Goal: Task Accomplishment & Management: Manage account settings

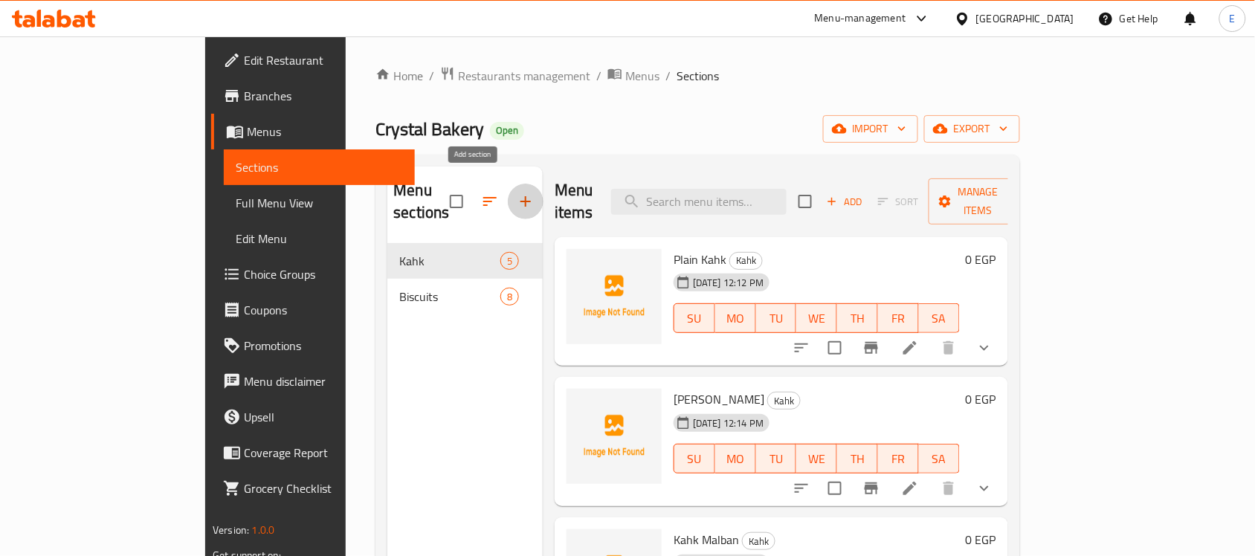
click at [517, 193] on icon "button" at bounding box center [526, 202] width 18 height 18
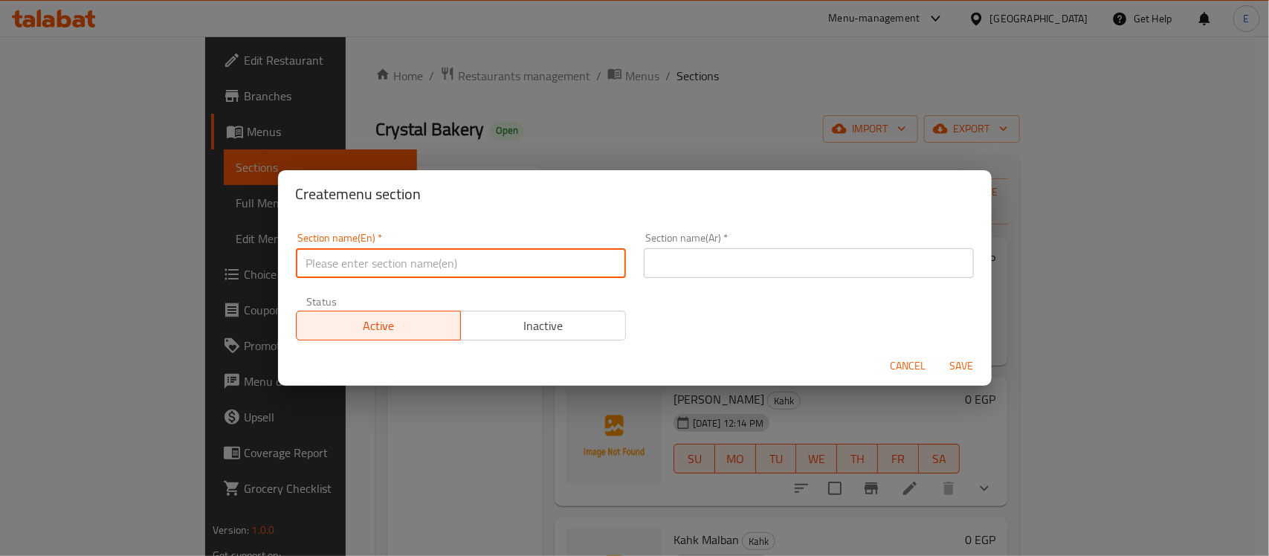
click at [492, 277] on input "text" at bounding box center [461, 263] width 330 height 30
type input "]"
type input "Delete"
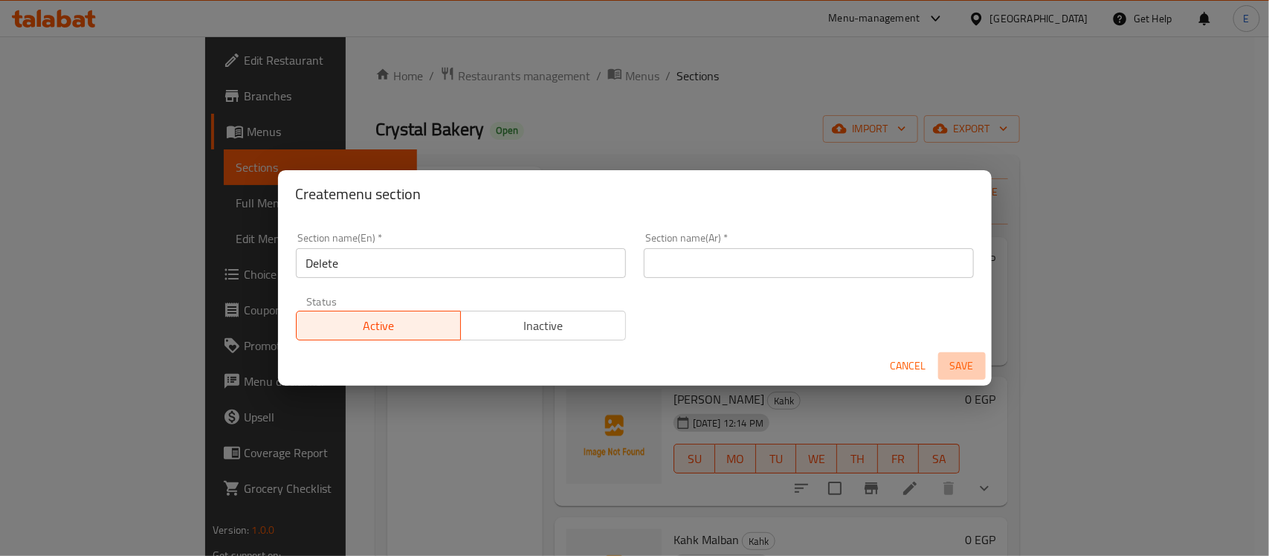
click at [967, 366] on span "Save" at bounding box center [962, 366] width 36 height 19
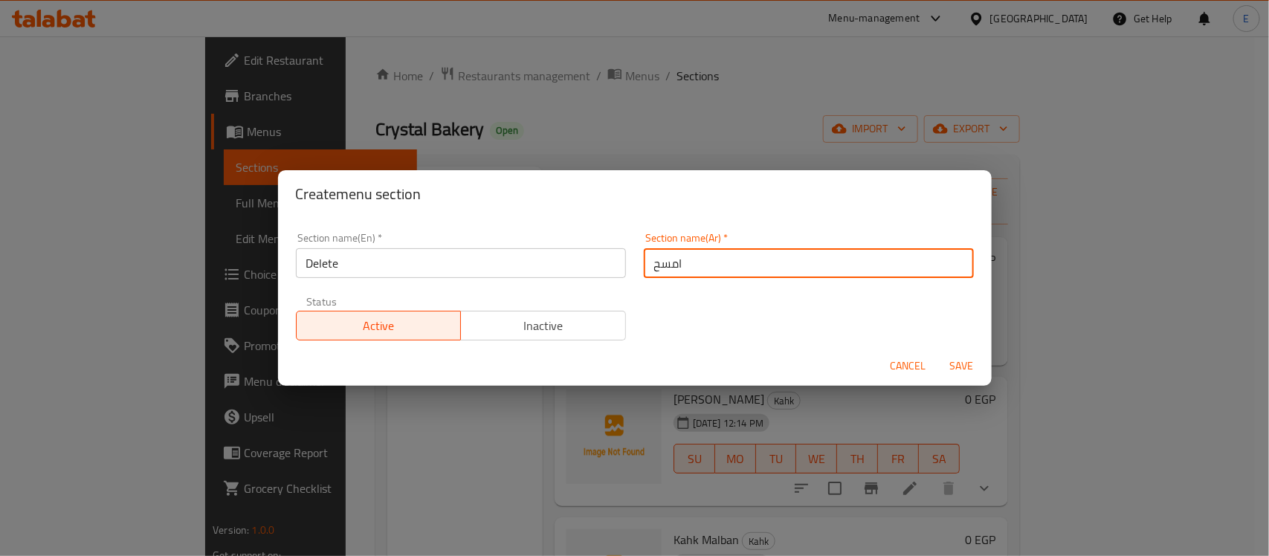
type input "امسح"
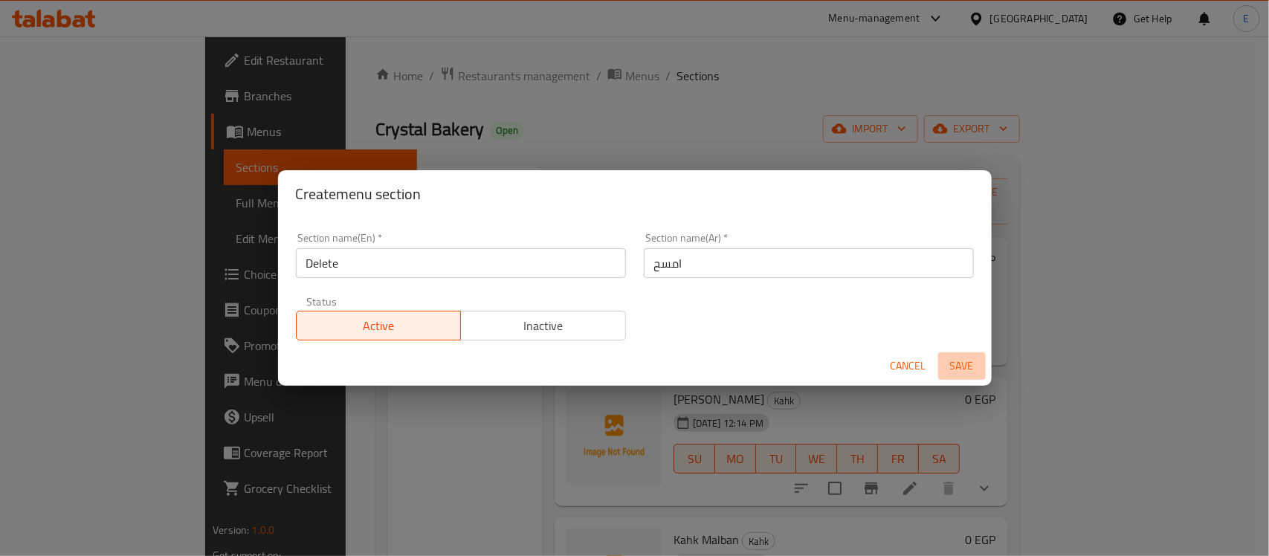
click at [952, 361] on span "Save" at bounding box center [962, 366] width 36 height 19
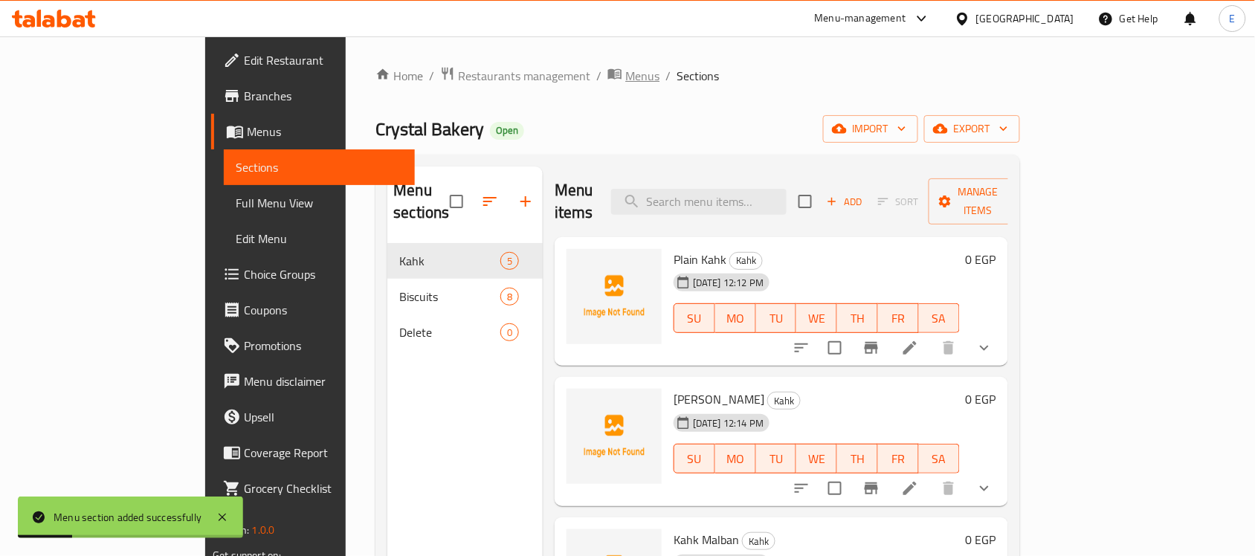
click at [625, 71] on span "Menus" at bounding box center [642, 76] width 34 height 18
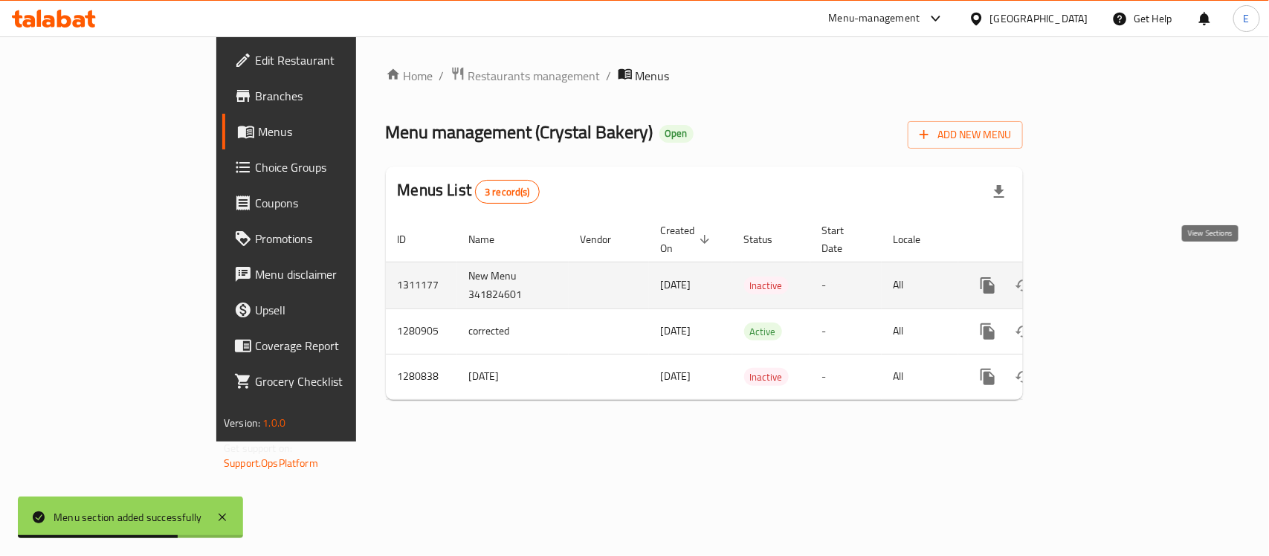
click at [1113, 272] on link "enhanced table" at bounding box center [1096, 286] width 36 height 36
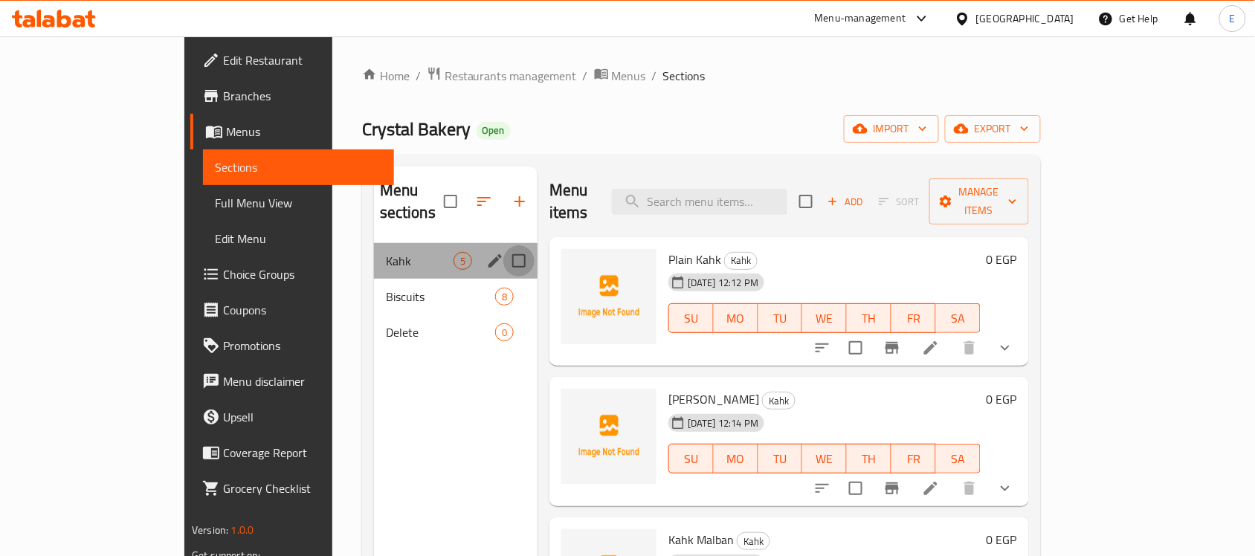
click at [503, 245] on input "Menu sections" at bounding box center [518, 260] width 31 height 31
checkbox input "true"
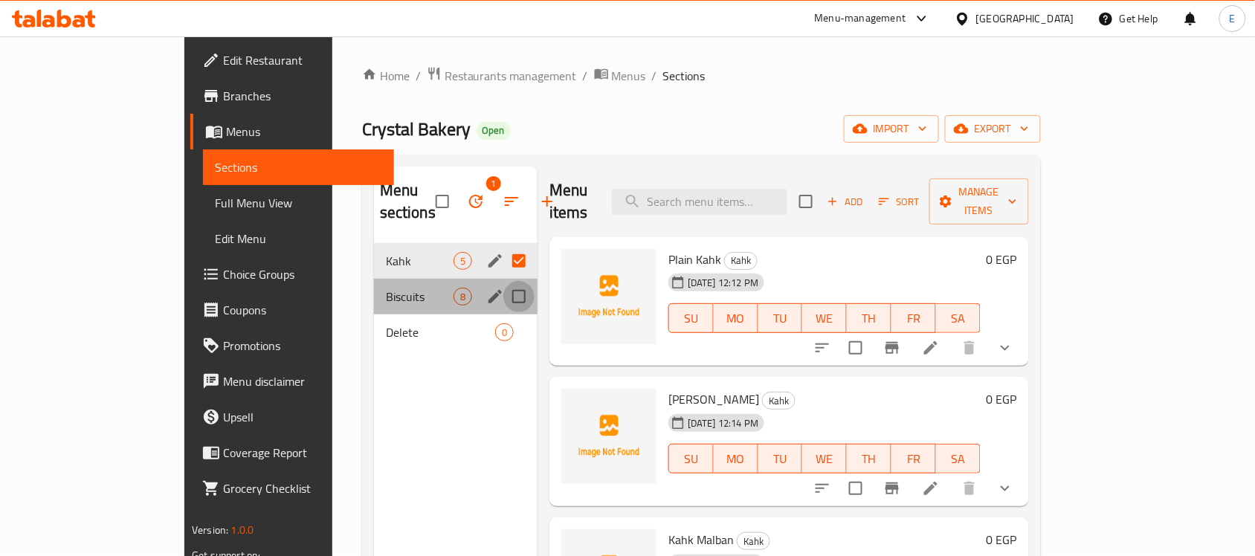
click at [503, 281] on input "Menu sections" at bounding box center [518, 296] width 31 height 31
checkbox input "true"
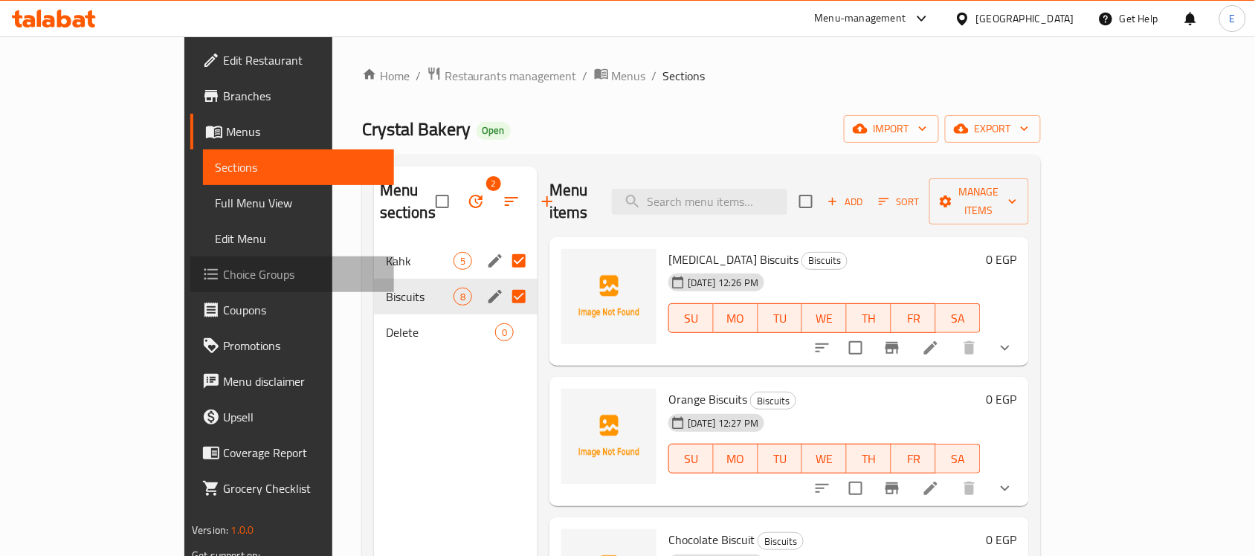
click at [223, 277] on span "Choice Groups" at bounding box center [302, 274] width 159 height 18
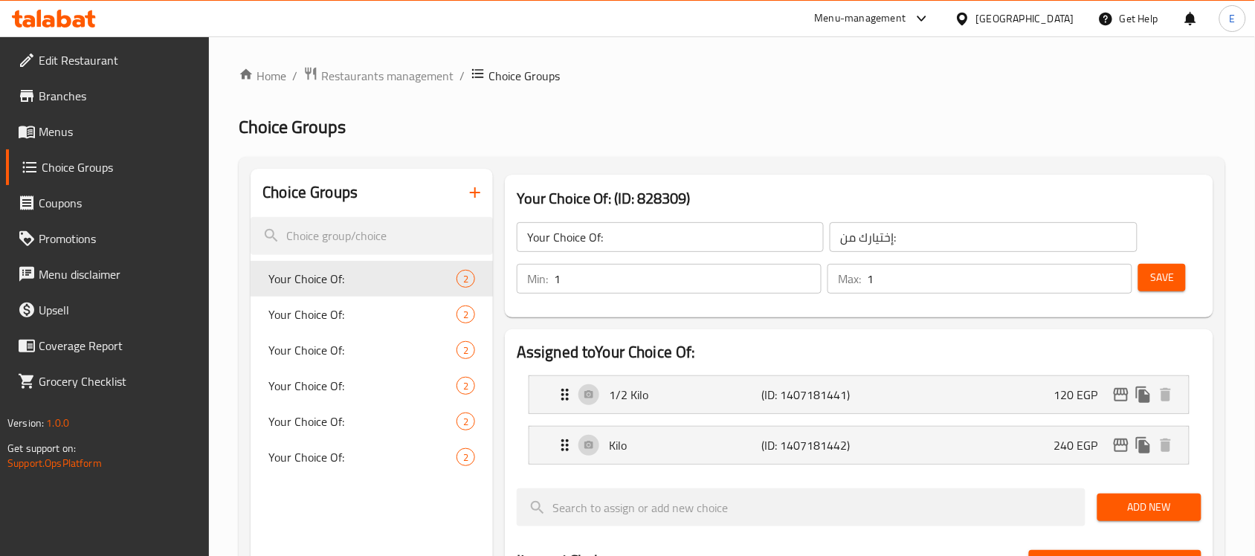
click at [84, 166] on span "Choice Groups" at bounding box center [120, 167] width 156 height 18
click at [65, 127] on span "Menus" at bounding box center [118, 132] width 159 height 18
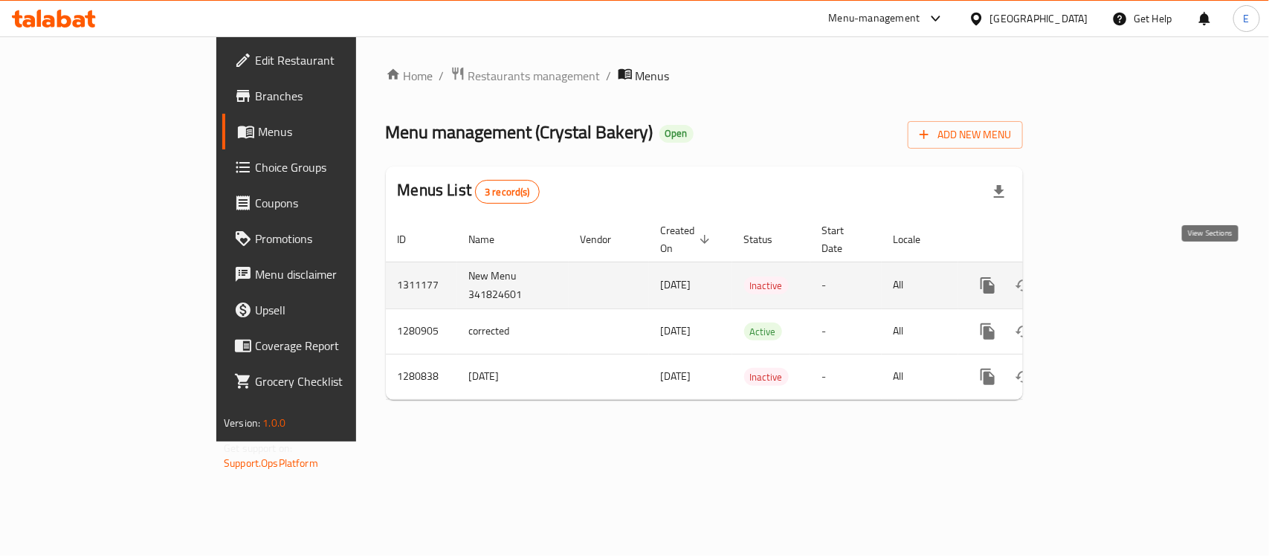
click at [1102, 279] on icon "enhanced table" at bounding box center [1095, 285] width 13 height 13
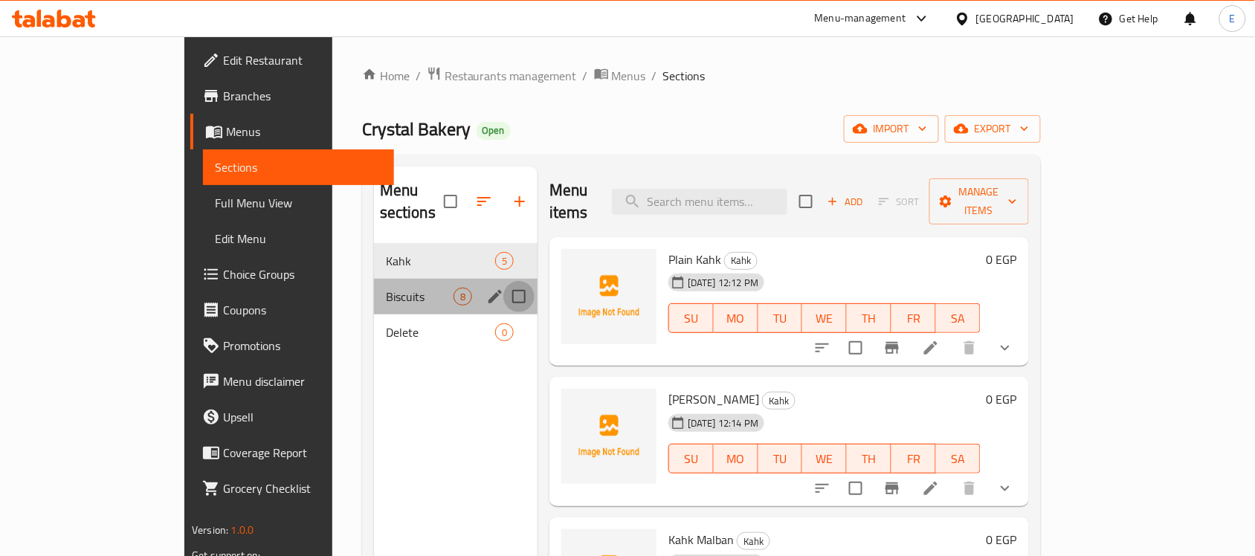
click at [503, 281] on input "Menu sections" at bounding box center [518, 296] width 31 height 31
checkbox input "true"
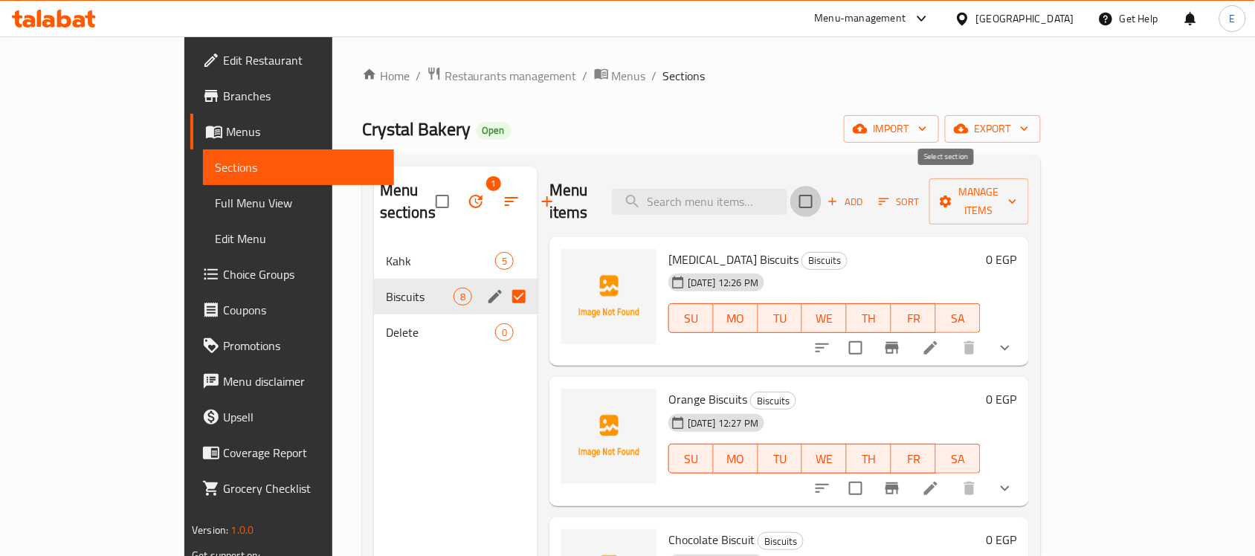
click at [822, 194] on input "checkbox" at bounding box center [805, 201] width 31 height 31
checkbox input "true"
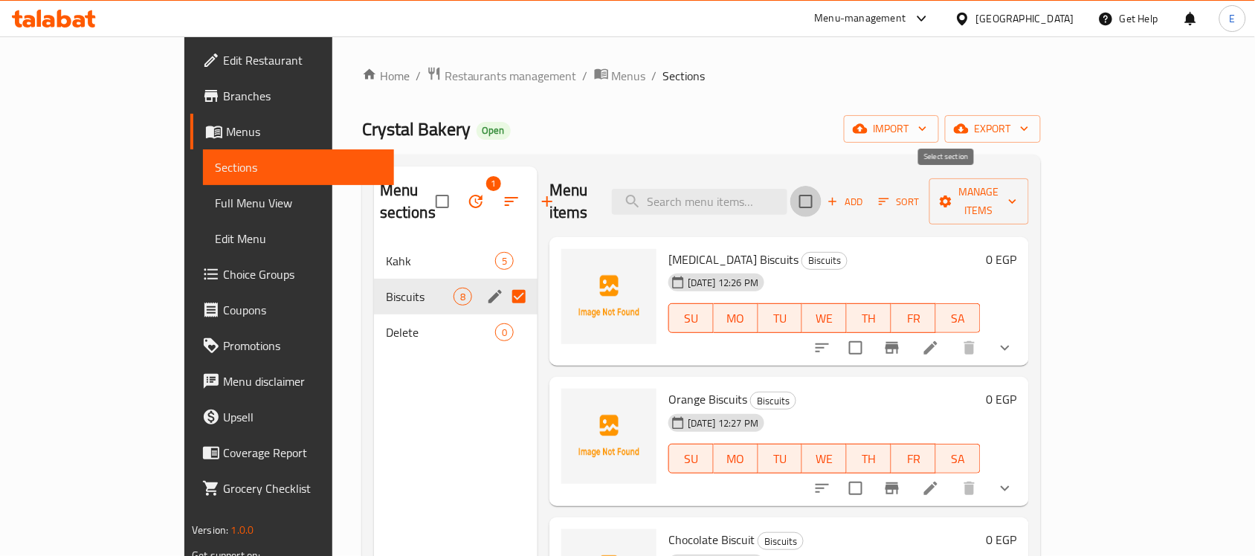
checkbox input "true"
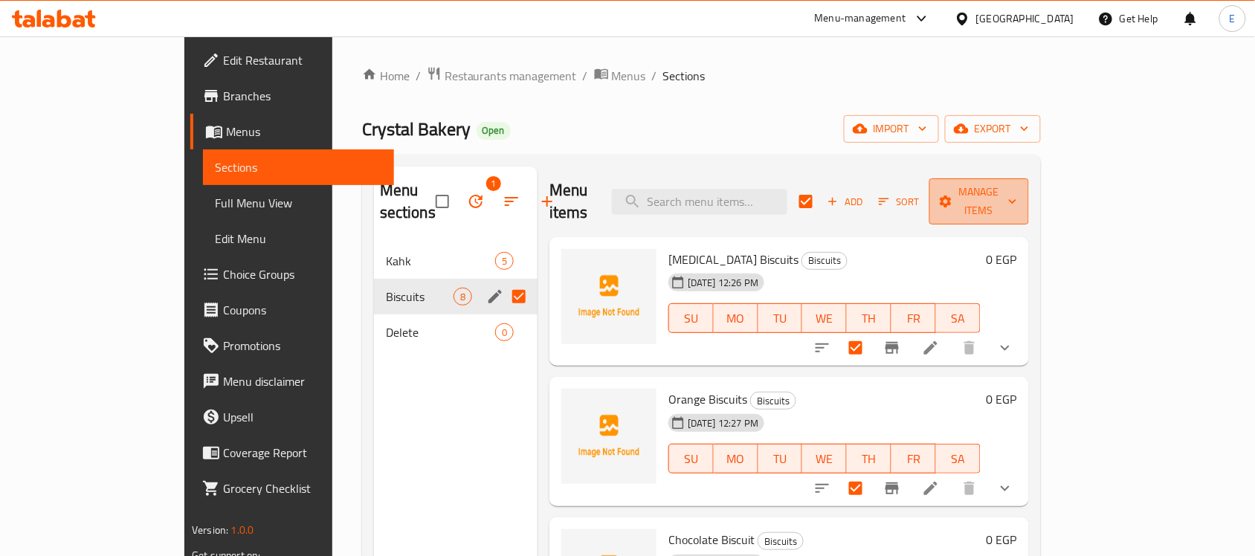
click at [1017, 194] on span "Manage items" at bounding box center [979, 201] width 76 height 37
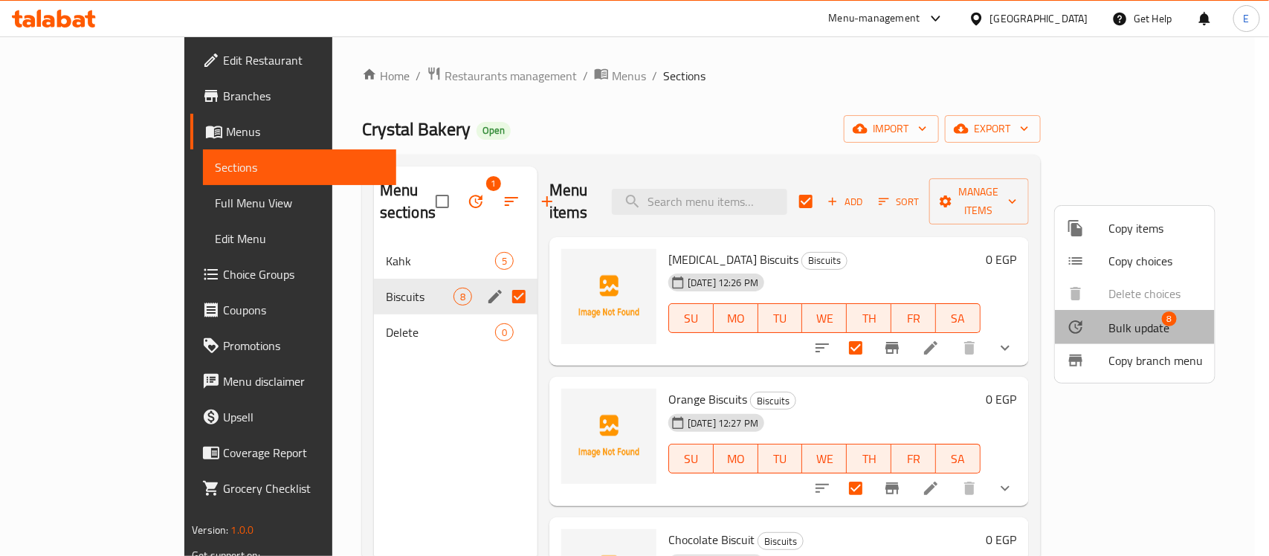
click at [1158, 336] on span "Bulk update" at bounding box center [1139, 328] width 61 height 18
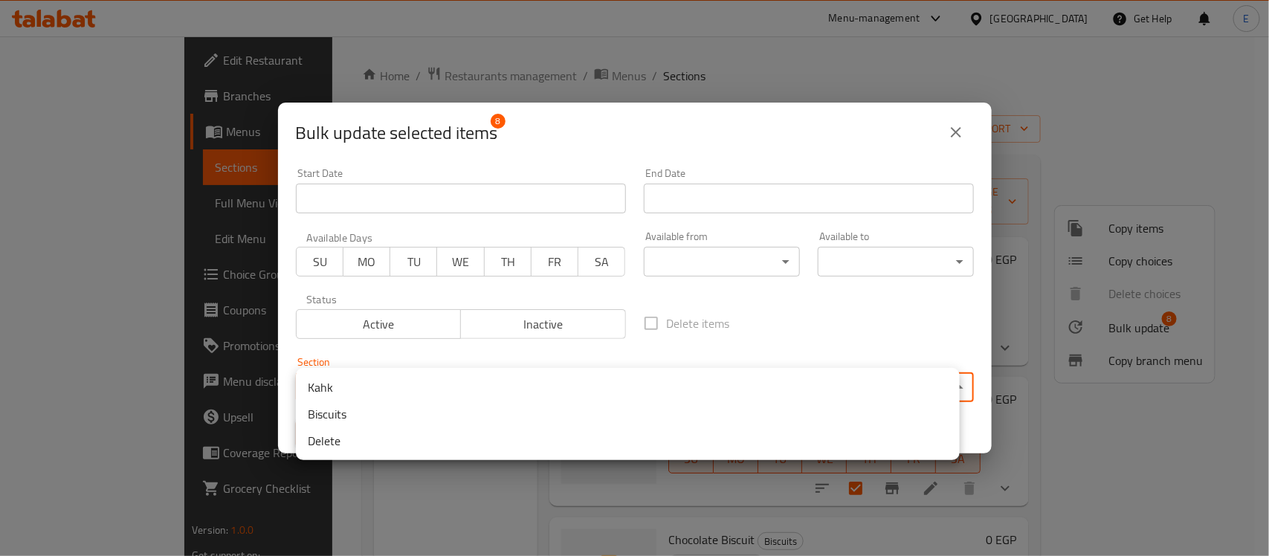
click at [744, 393] on body "​ Menu-management [GEOGRAPHIC_DATA] Get Help E Edit Restaurant Branches Menus S…" at bounding box center [634, 296] width 1269 height 520
click at [446, 441] on li "Delete" at bounding box center [628, 441] width 664 height 27
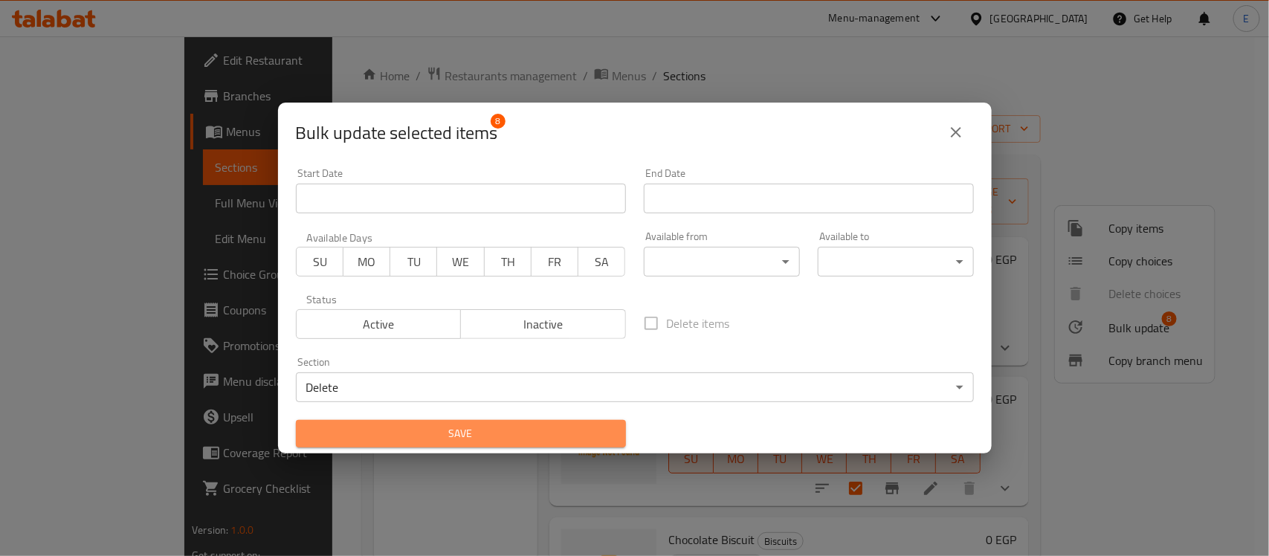
click at [473, 432] on span "Save" at bounding box center [461, 434] width 306 height 19
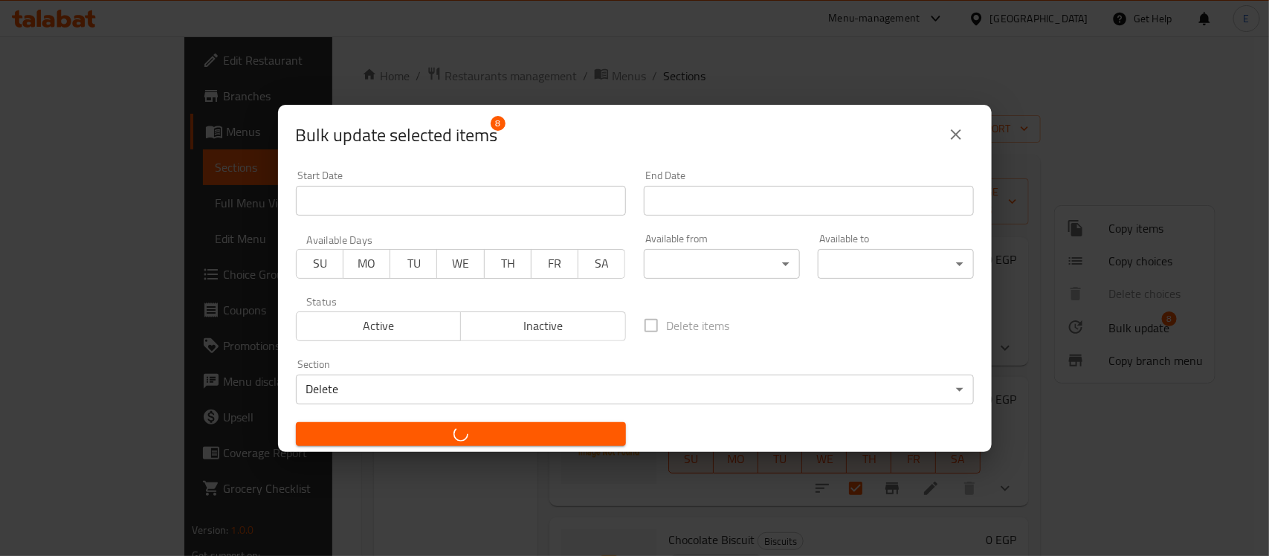
checkbox input "false"
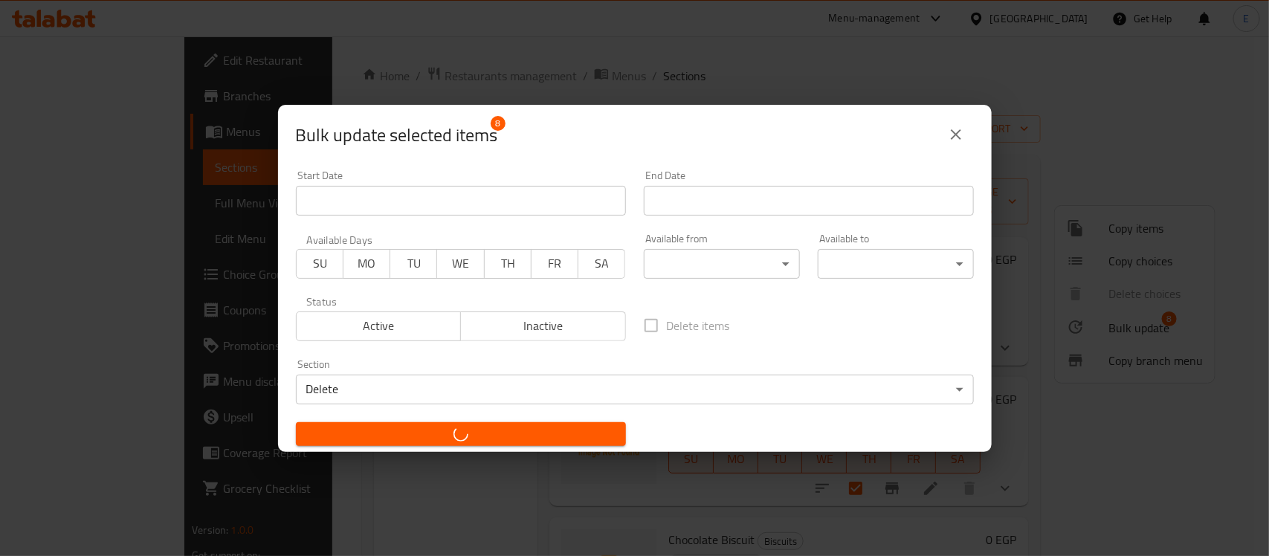
checkbox input "false"
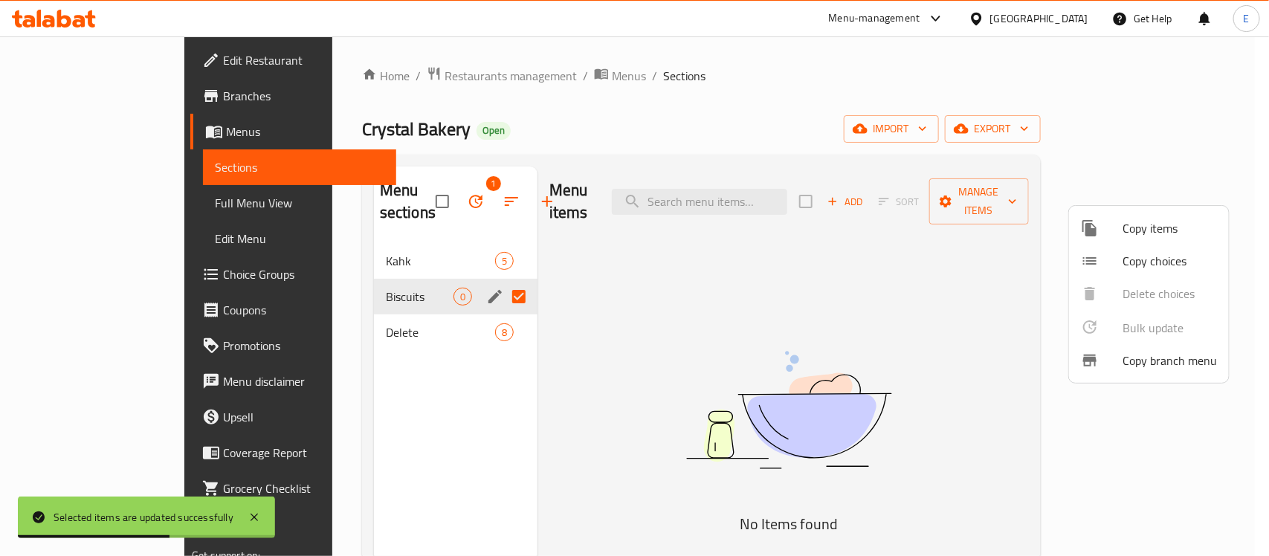
click at [398, 247] on div at bounding box center [634, 278] width 1269 height 556
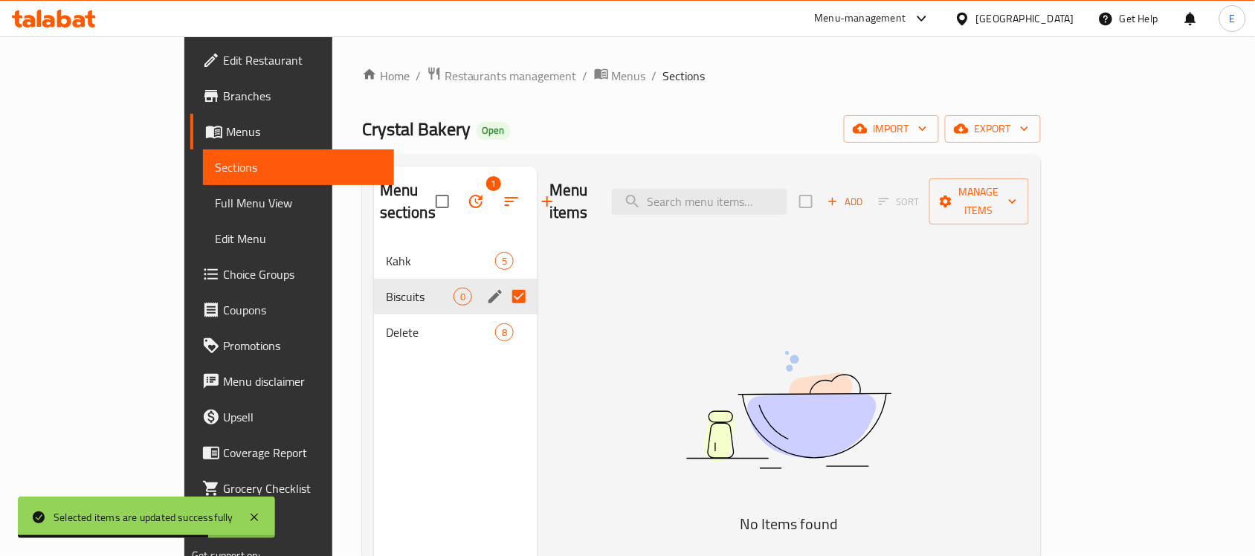
click at [503, 281] on input "Menu sections" at bounding box center [518, 296] width 31 height 31
checkbox input "false"
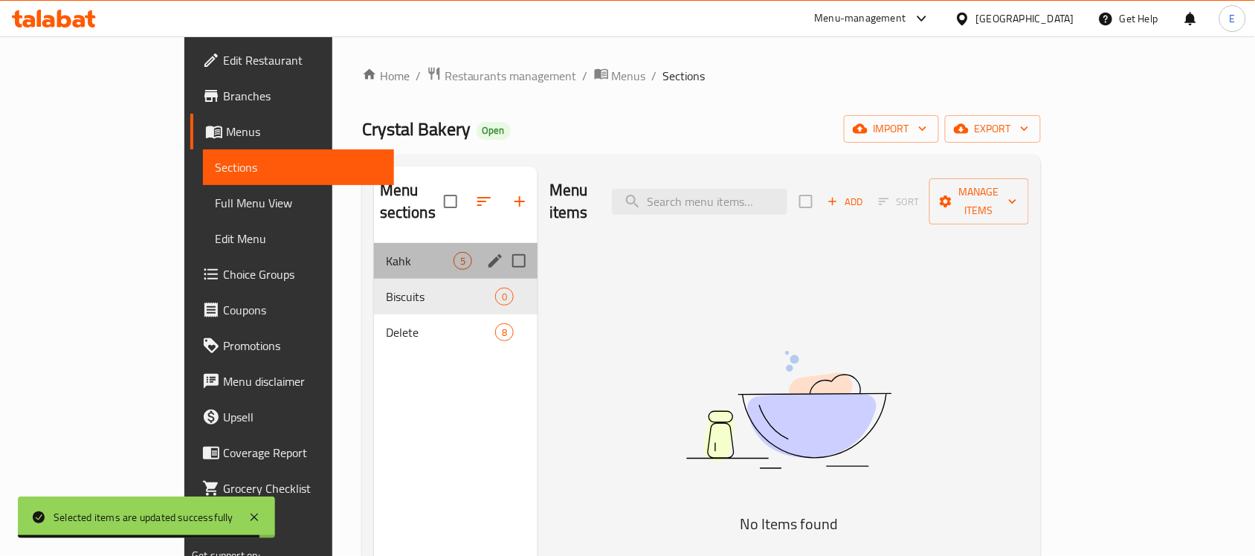
click at [374, 243] on div "Kahk 5" at bounding box center [456, 261] width 164 height 36
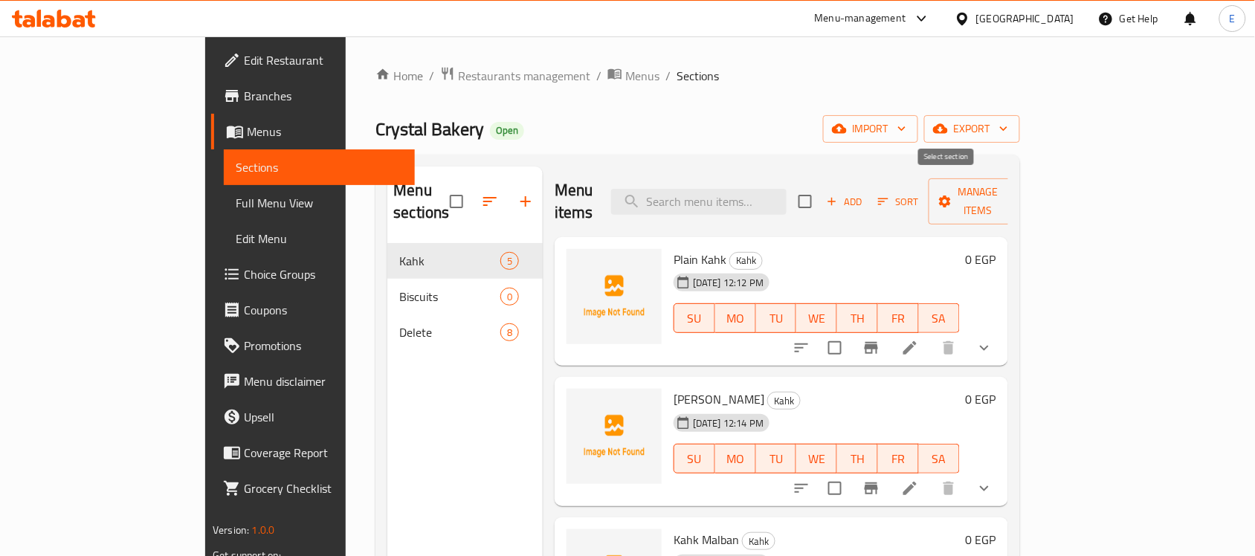
click at [821, 190] on input "checkbox" at bounding box center [805, 201] width 31 height 31
checkbox input "true"
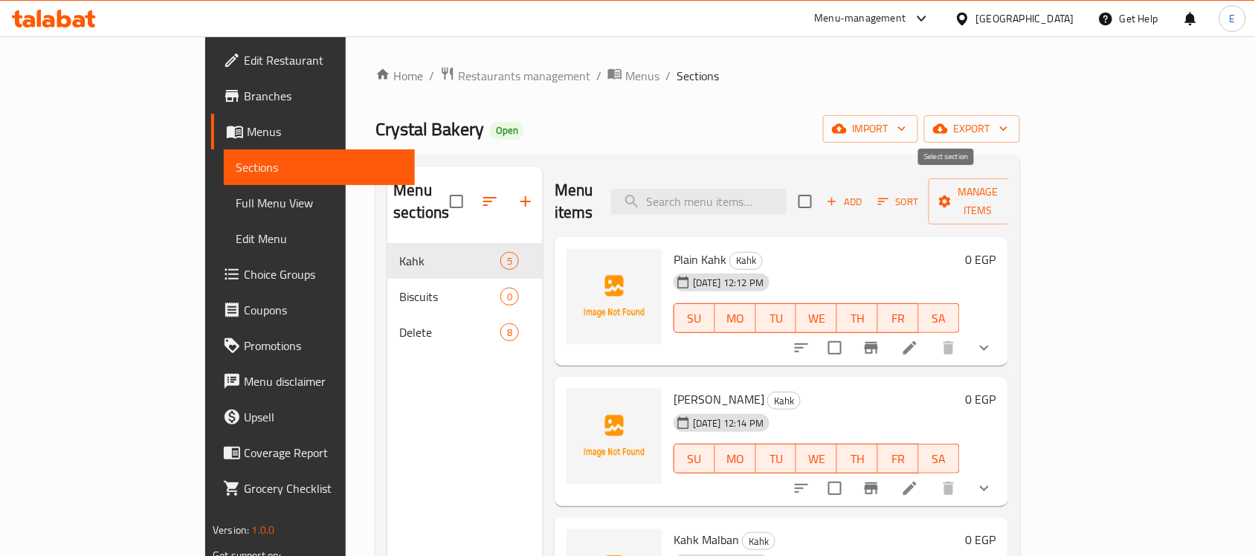
checkbox input "true"
click at [1017, 196] on span "Manage items" at bounding box center [979, 201] width 76 height 37
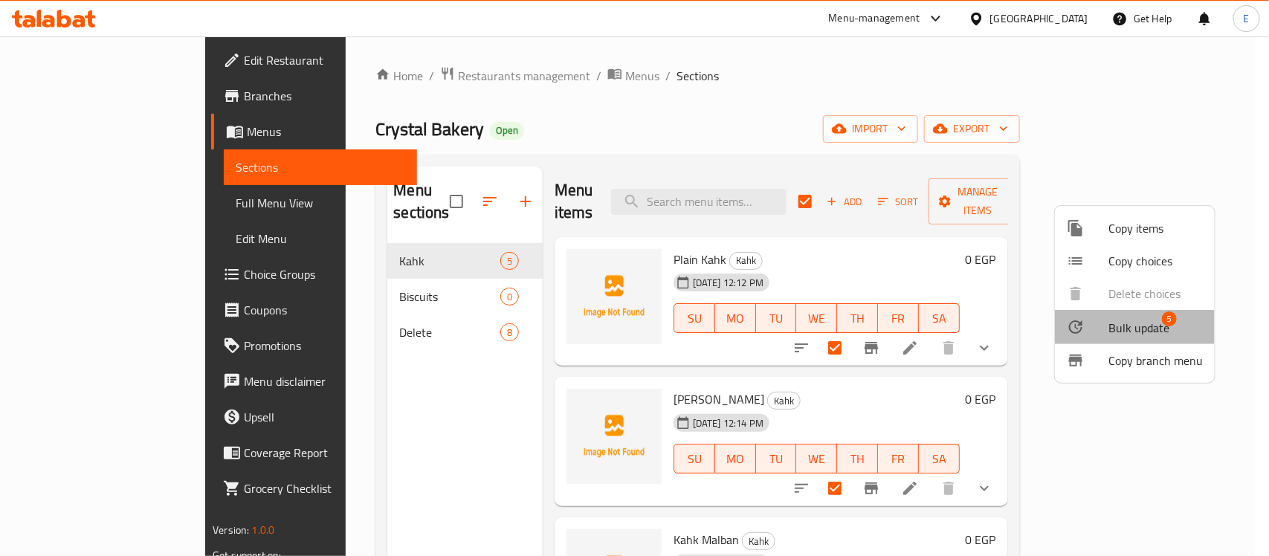
click at [1144, 324] on span "Bulk update" at bounding box center [1139, 328] width 61 height 18
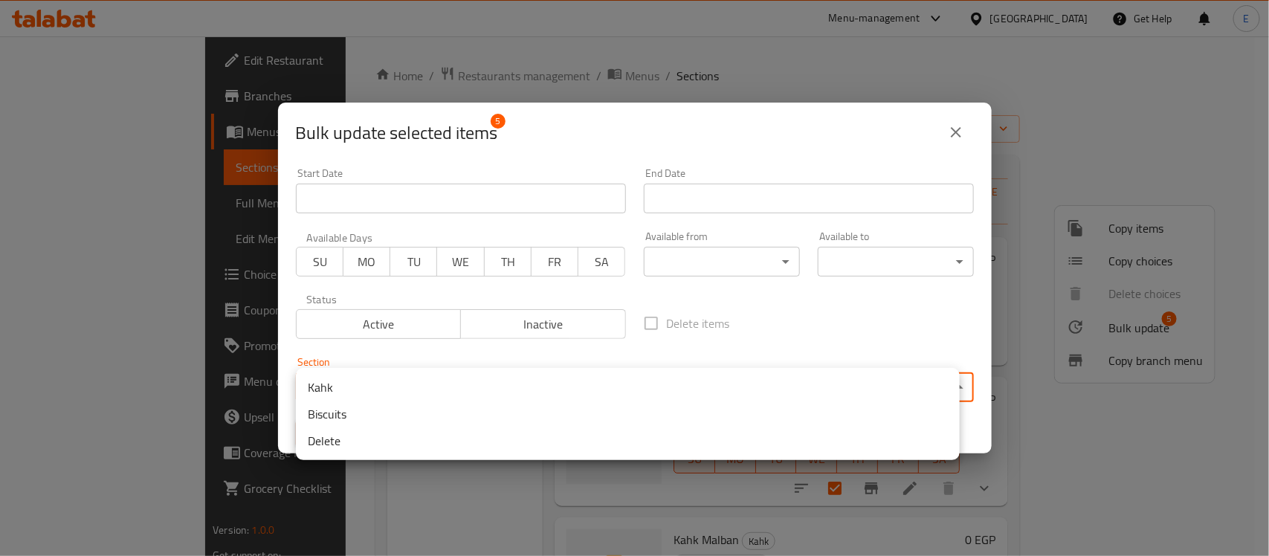
click at [524, 380] on body "​ Menu-management [GEOGRAPHIC_DATA] Get Help E Edit Restaurant Branches Menus S…" at bounding box center [634, 296] width 1269 height 520
click at [446, 448] on li "Delete" at bounding box center [628, 441] width 664 height 27
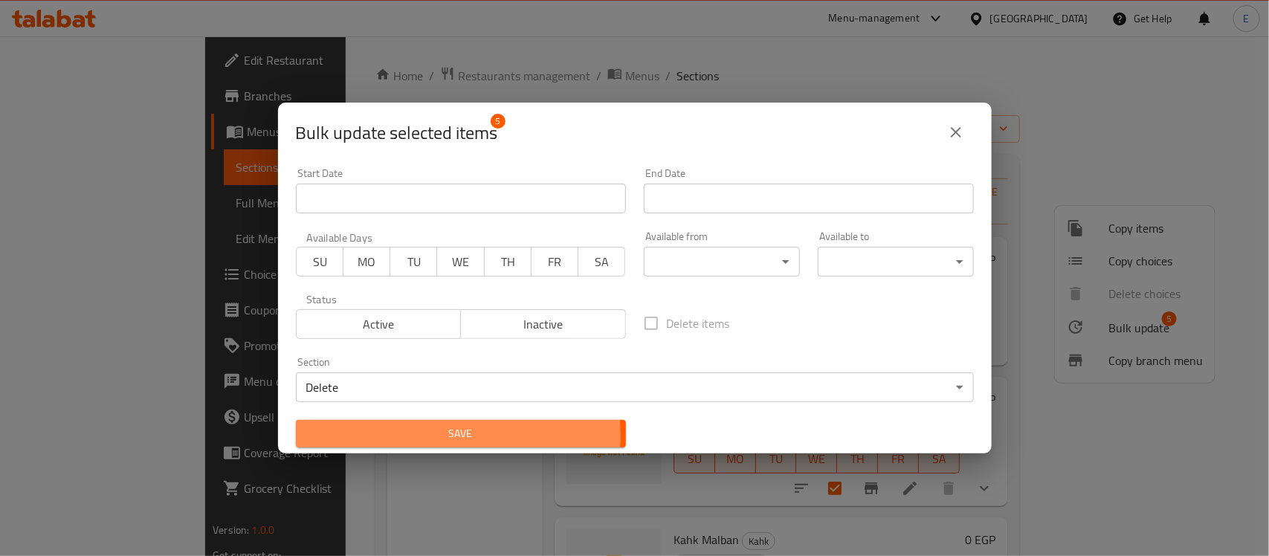
click at [433, 437] on span "Save" at bounding box center [461, 434] width 306 height 19
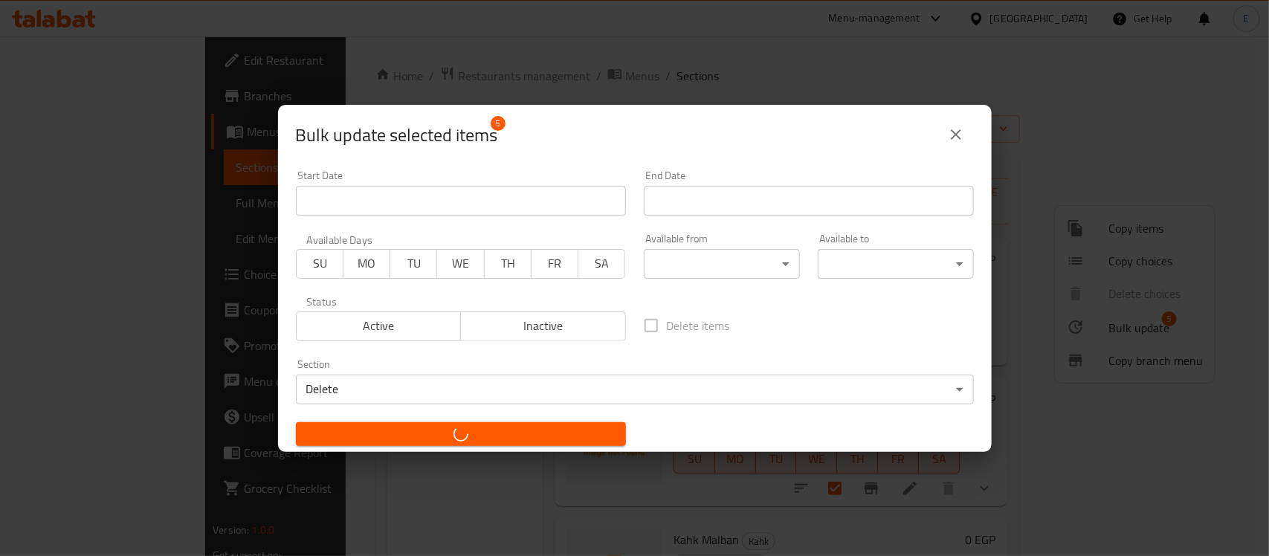
checkbox input "false"
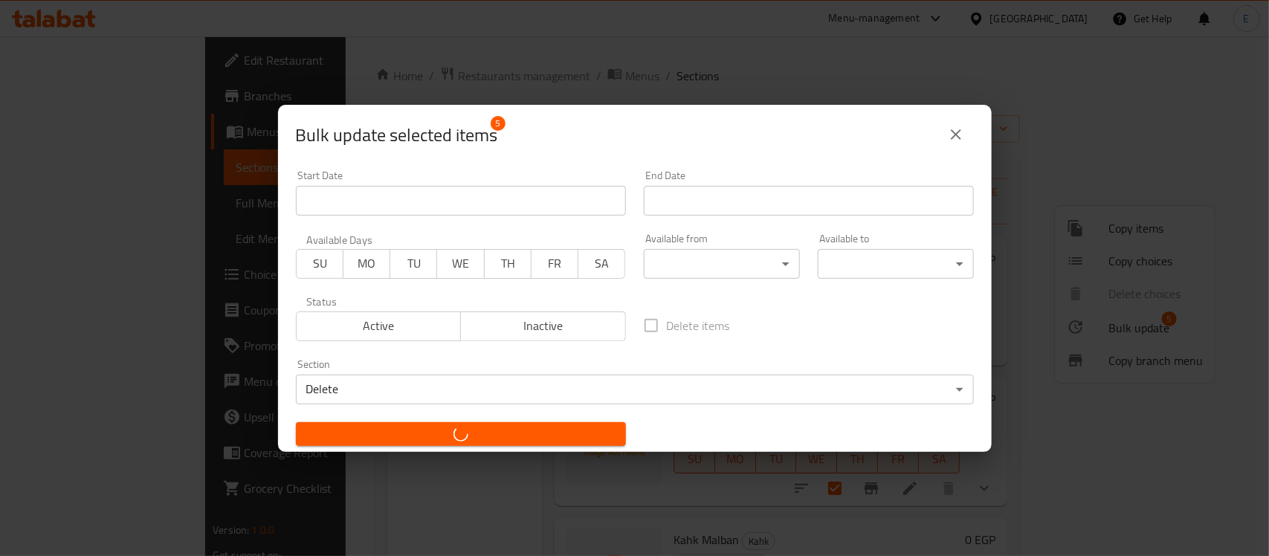
checkbox input "false"
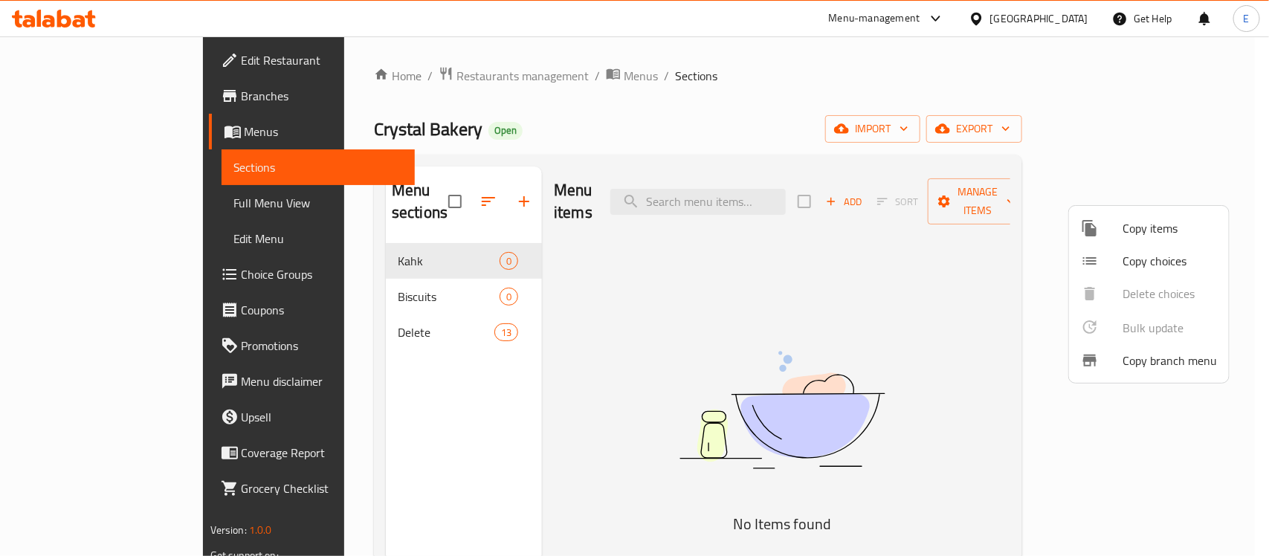
click at [402, 186] on div at bounding box center [634, 278] width 1269 height 556
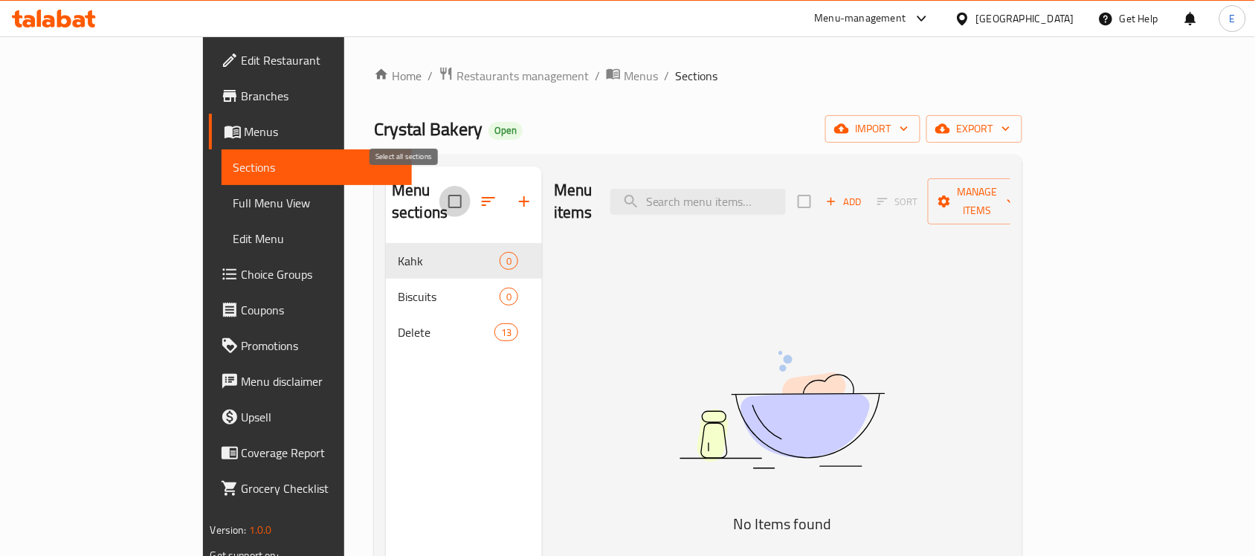
click at [439, 194] on input "checkbox" at bounding box center [454, 201] width 31 height 31
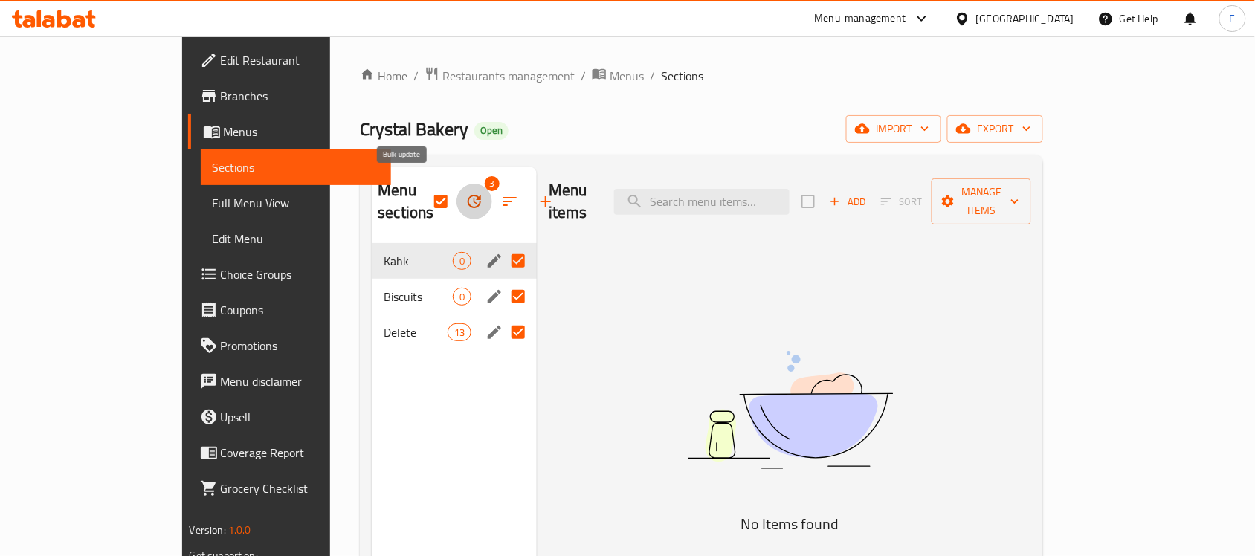
click at [466, 194] on icon "button" at bounding box center [475, 202] width 18 height 18
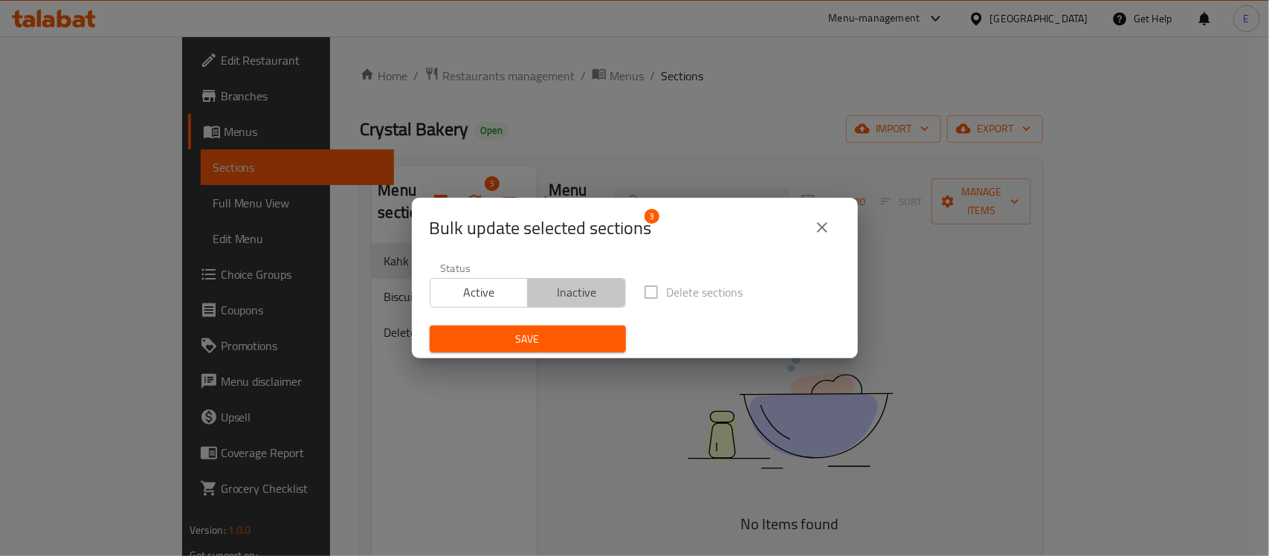
click at [582, 303] on button "Inactive" at bounding box center [576, 293] width 99 height 30
click at [548, 346] on span "Save" at bounding box center [528, 339] width 173 height 19
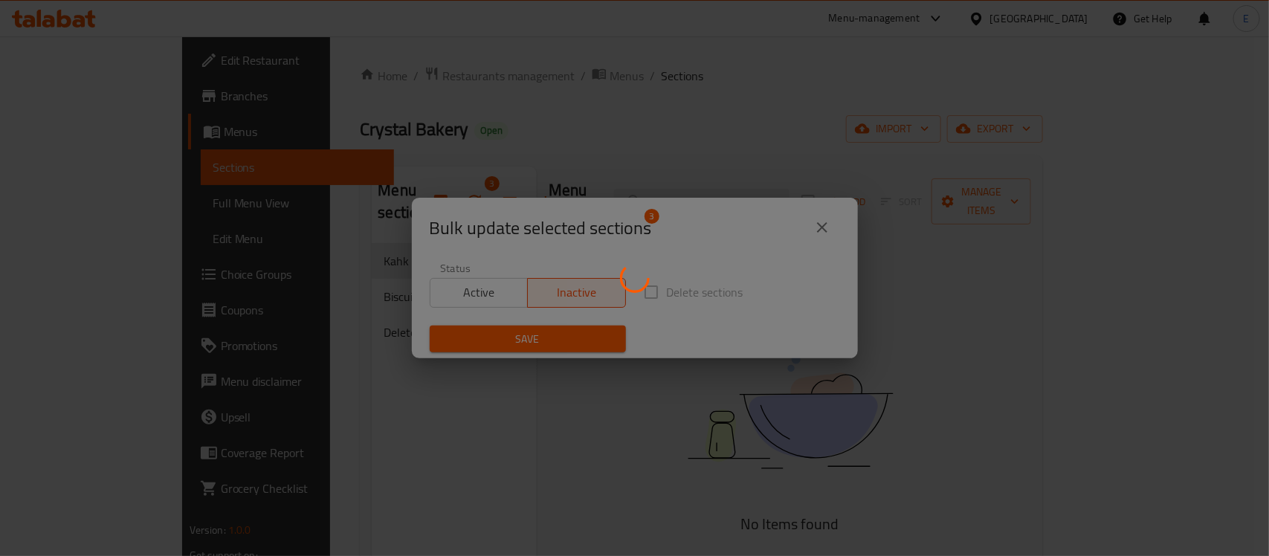
checkbox input "false"
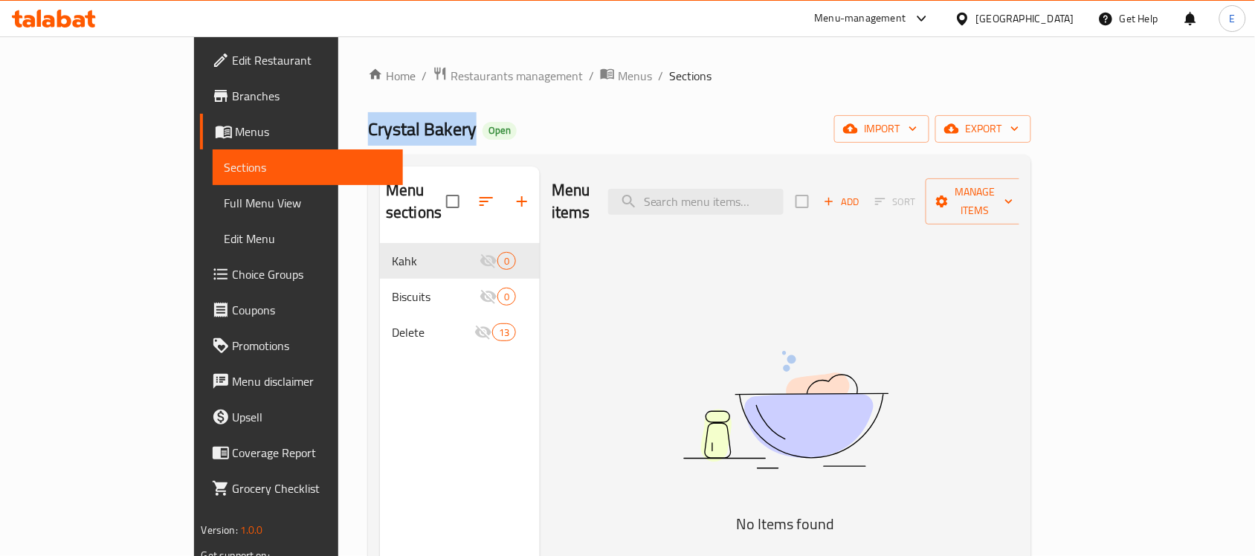
drag, startPoint x: 238, startPoint y: 120, endPoint x: 350, endPoint y: 128, distance: 112.5
click at [350, 128] on div "Home / Restaurants management / Menus / Sections Crystal Bakery Open import exp…" at bounding box center [699, 400] width 723 height 728
copy span "Crystal Bakery"
